Goal: Task Accomplishment & Management: Manage account settings

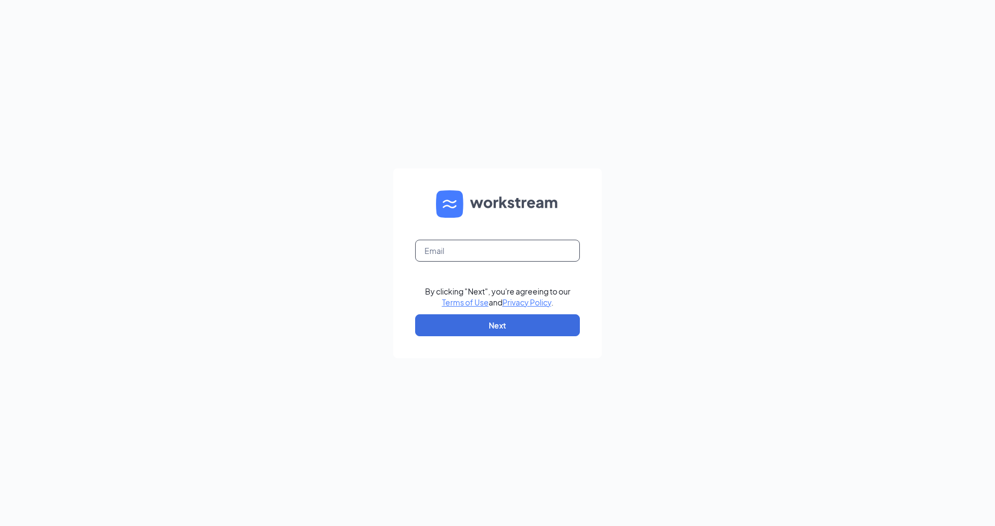
click at [467, 251] on input "text" at bounding box center [497, 251] width 165 height 22
type input "[EMAIL_ADDRESS][DOMAIN_NAME]"
click at [502, 327] on button "Next" at bounding box center [497, 326] width 165 height 22
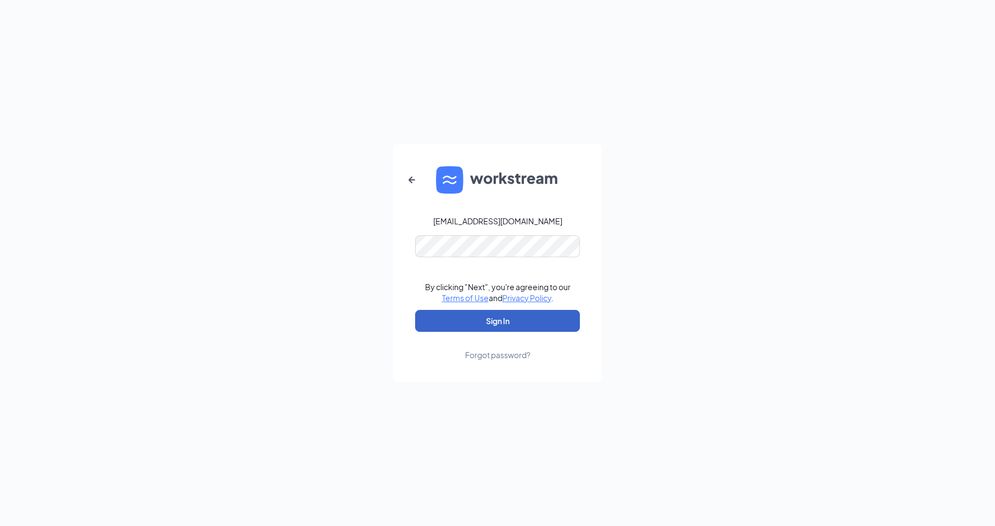
click at [497, 321] on button "Sign In" at bounding box center [497, 321] width 165 height 22
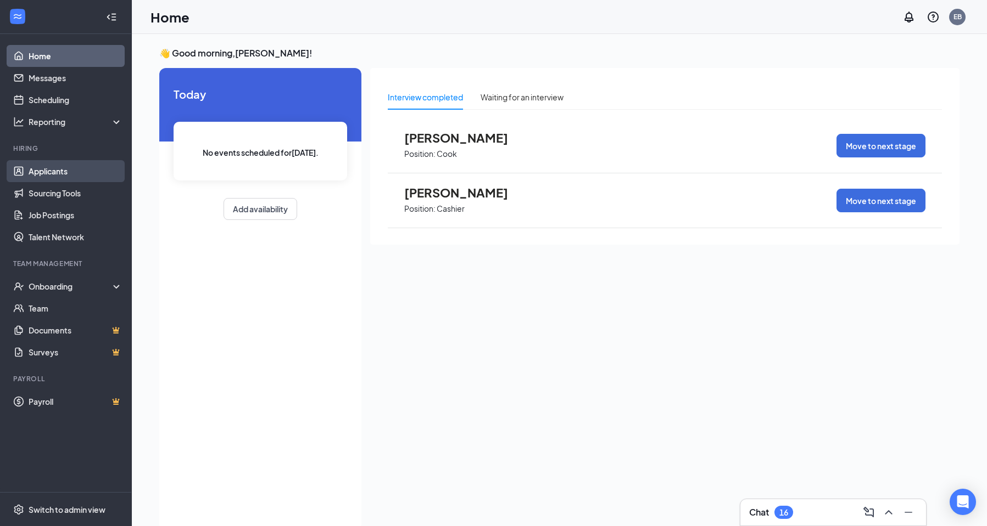
click at [54, 167] on link "Applicants" at bounding box center [76, 171] width 94 height 22
